Goal: Communication & Community: Connect with others

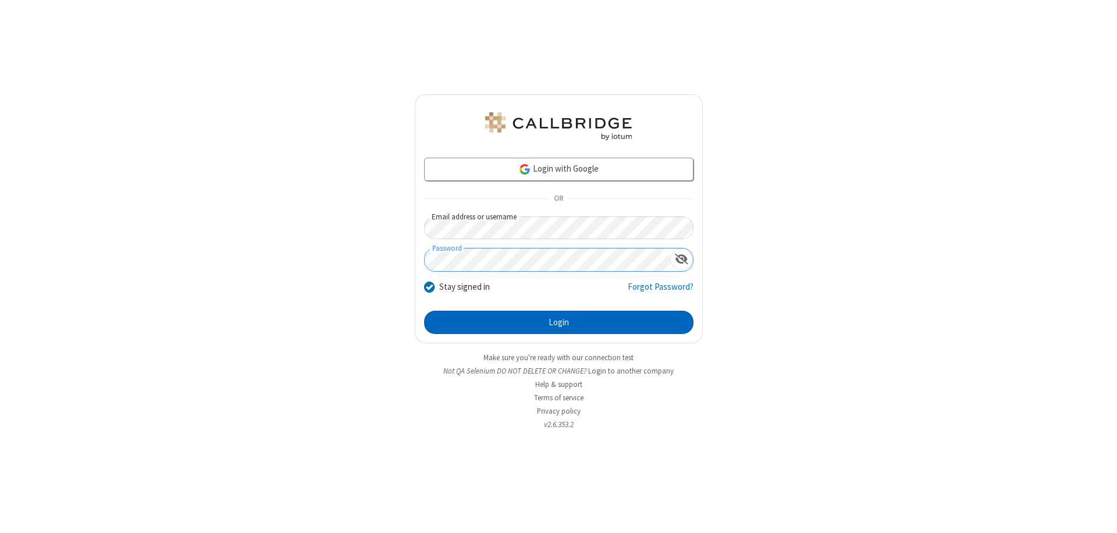
click at [558, 322] on button "Login" at bounding box center [558, 322] width 269 height 23
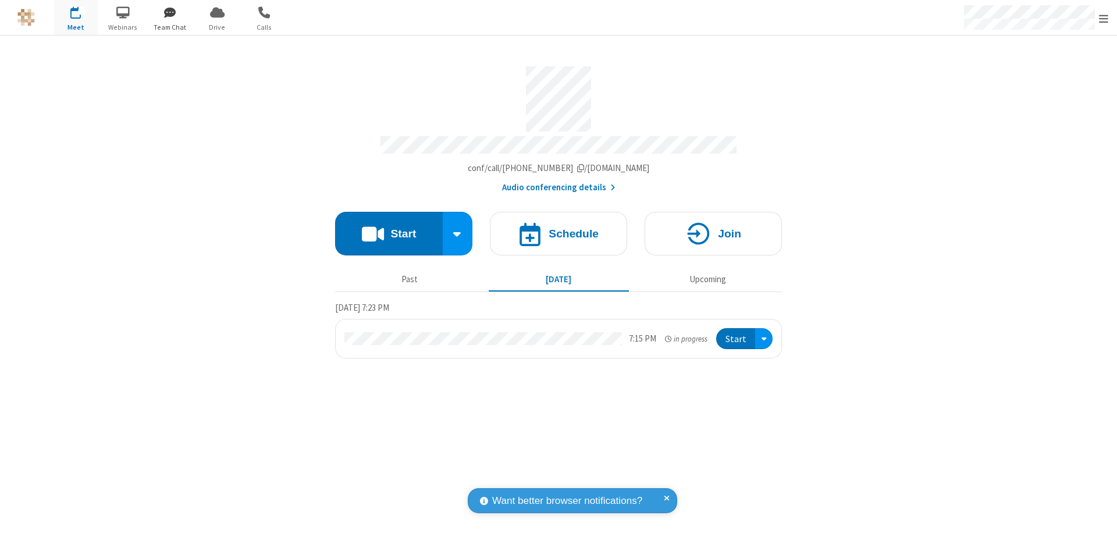
click at [170, 12] on span "button" at bounding box center [170, 12] width 44 height 20
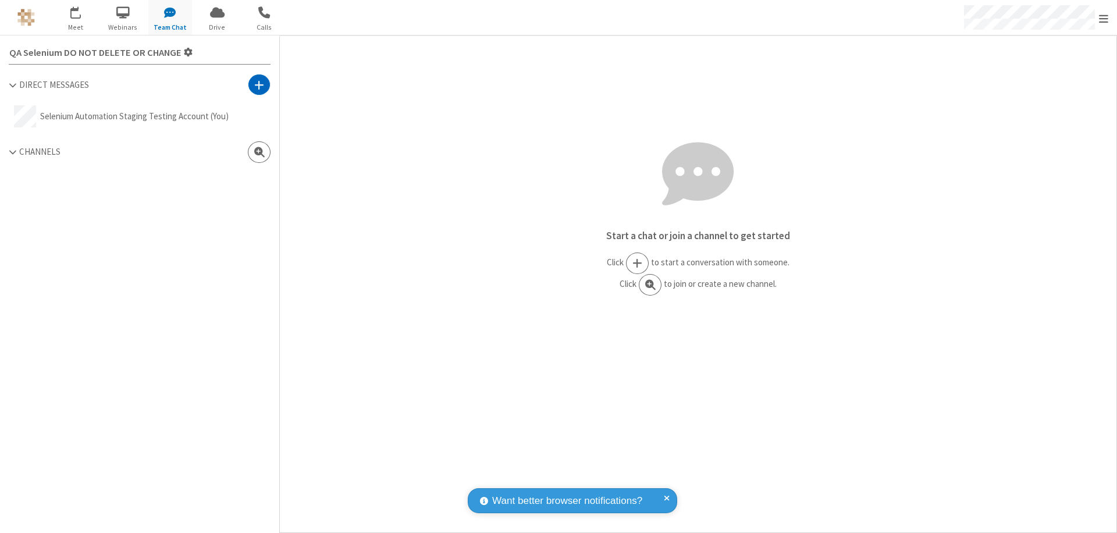
click at [259, 84] on span at bounding box center [259, 85] width 10 height 12
